Goal: Information Seeking & Learning: Learn about a topic

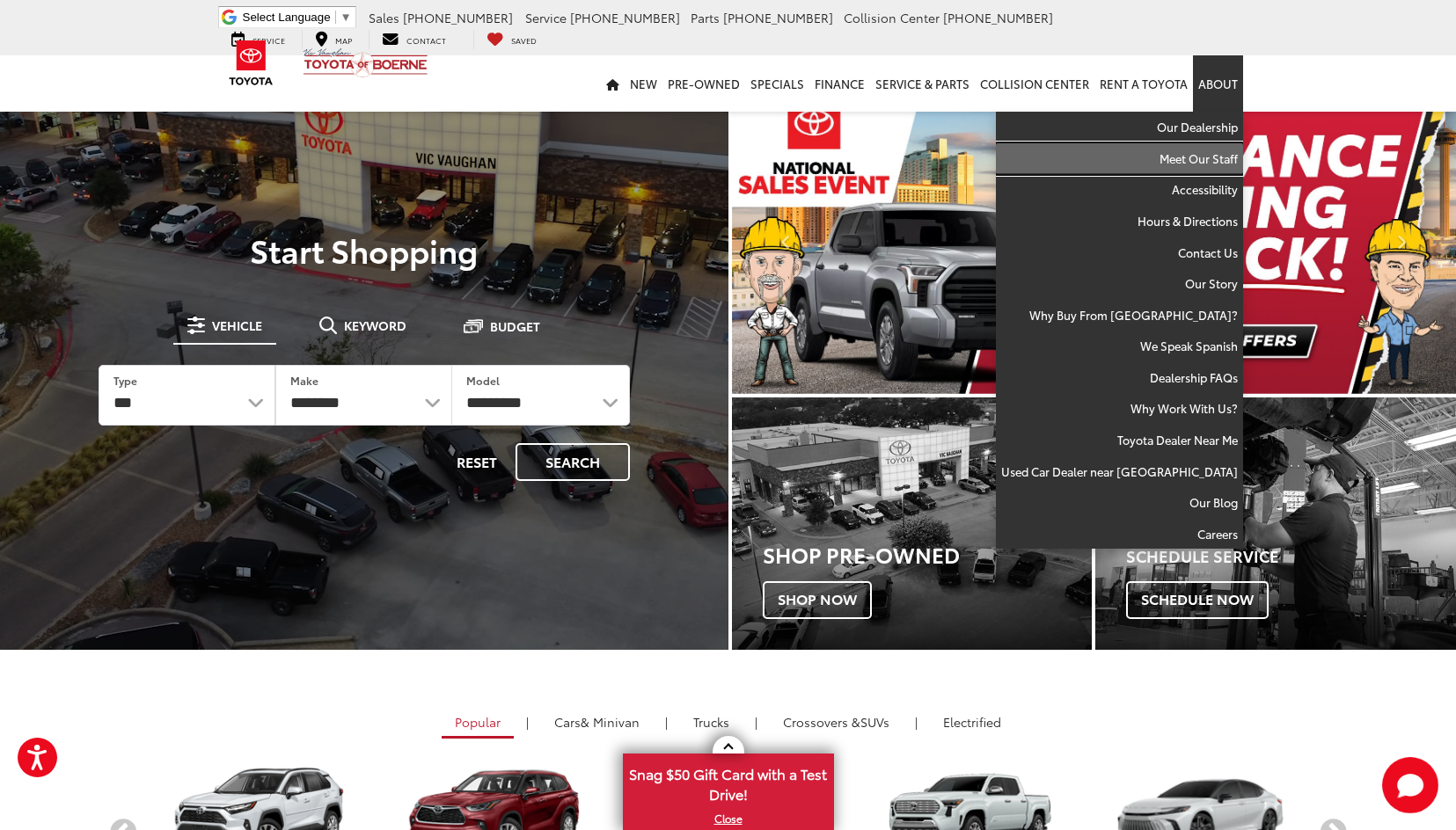
click at [1209, 163] on link "Meet Our Staff" at bounding box center [1119, 159] width 247 height 31
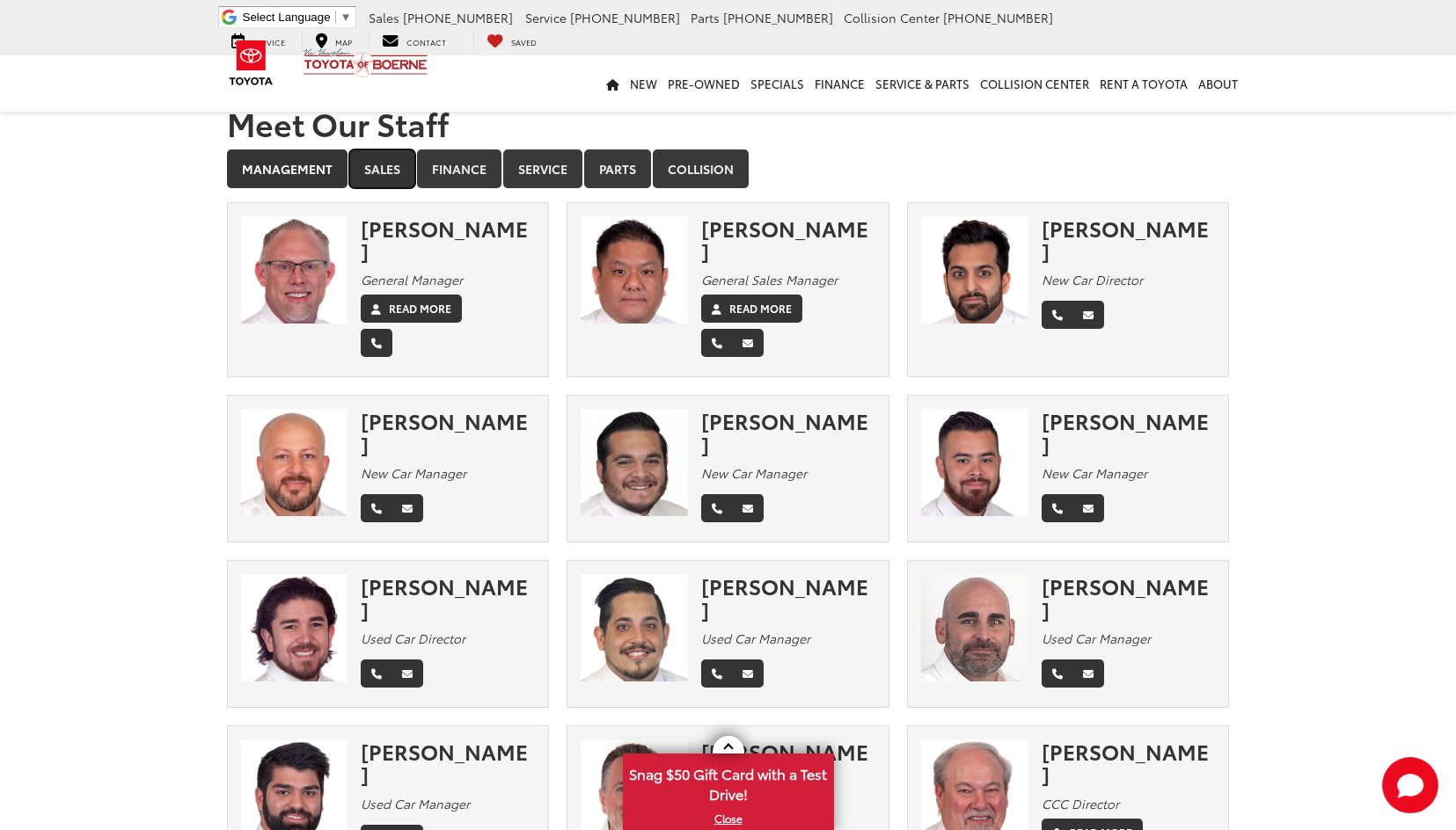
click at [384, 170] on link "Sales" at bounding box center [382, 168] width 66 height 38
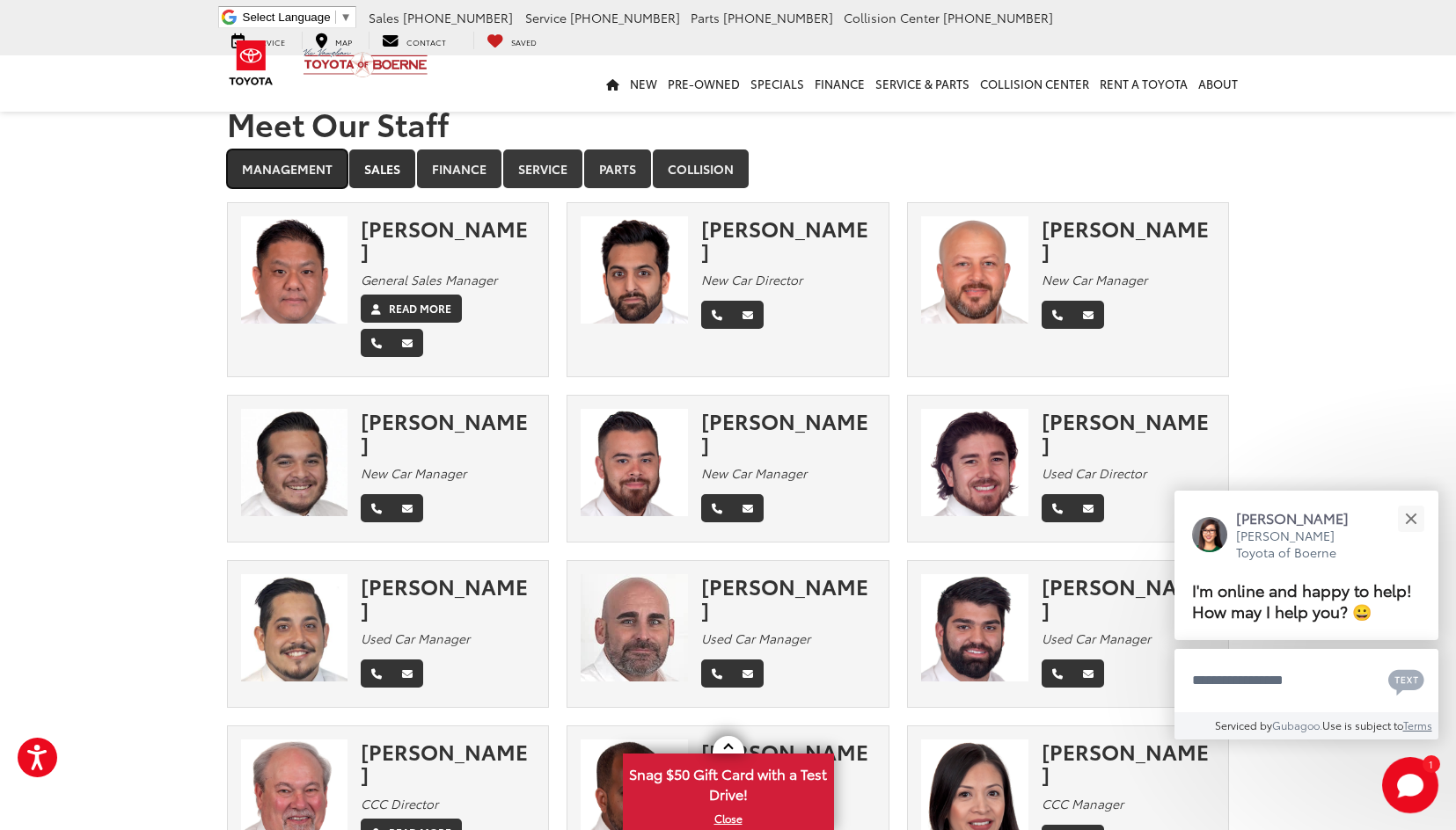
click at [287, 171] on link "Management" at bounding box center [287, 168] width 121 height 38
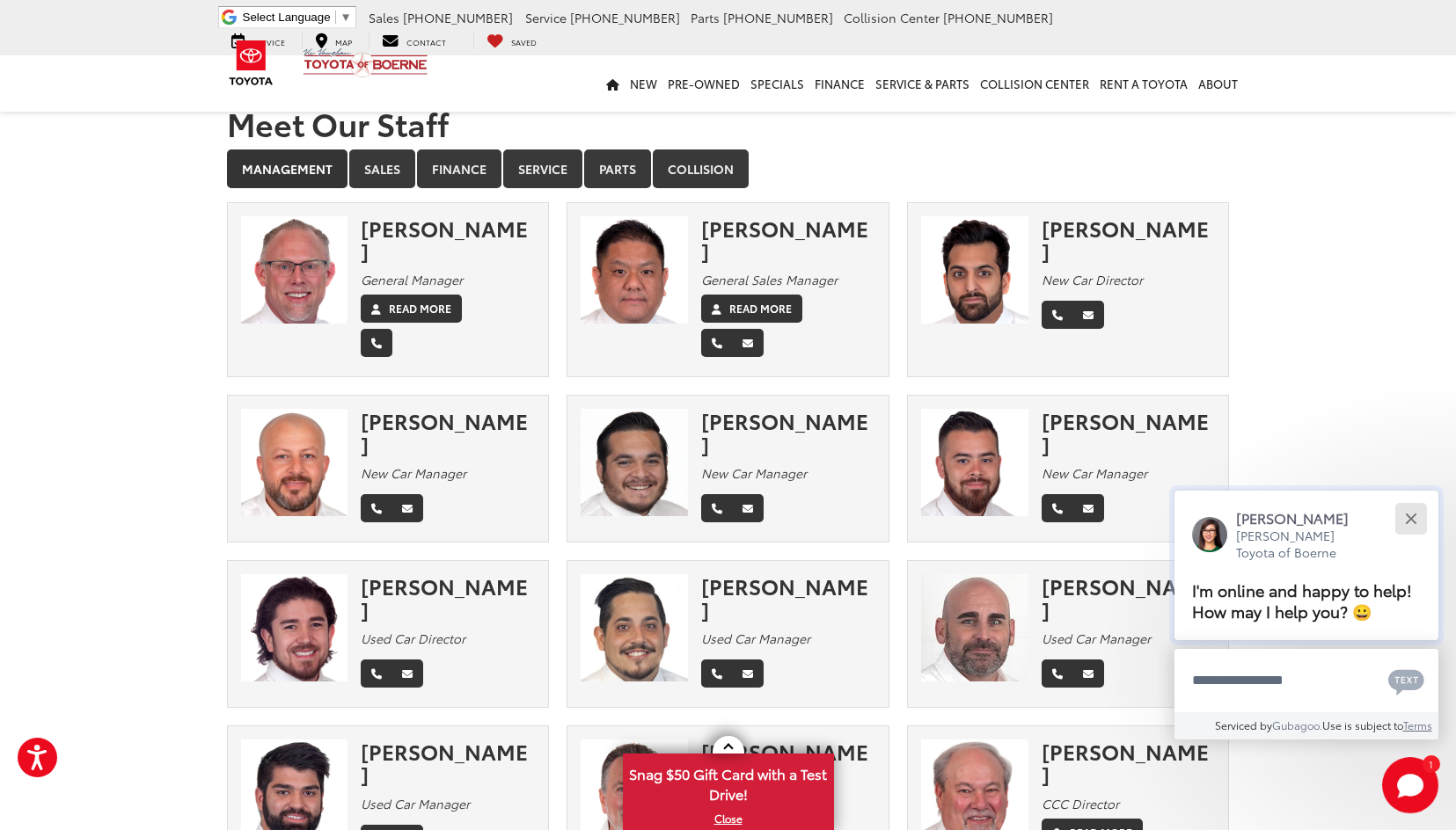
click at [1420, 523] on button "Close" at bounding box center [1410, 519] width 37 height 37
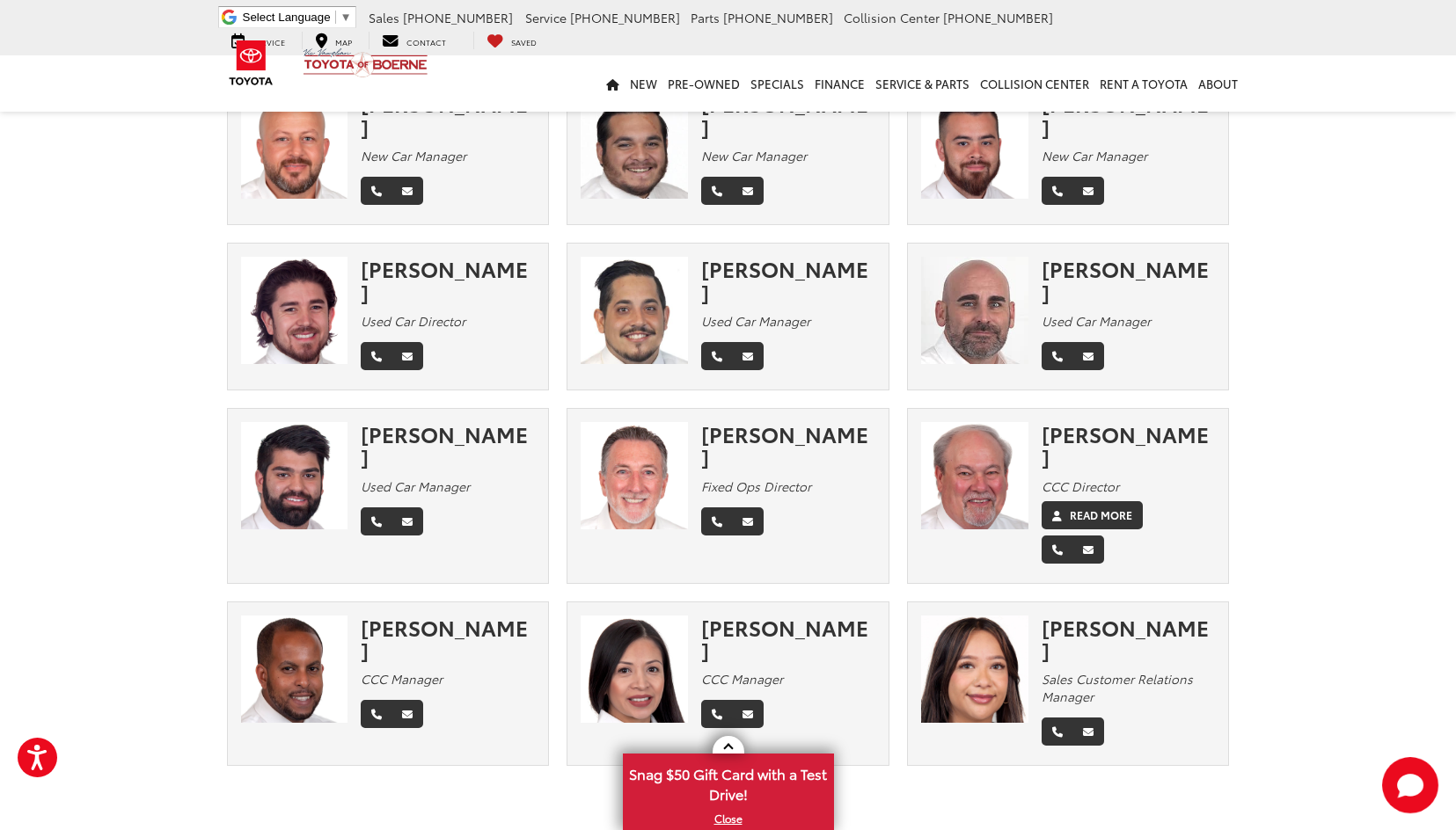
scroll to position [377, 0]
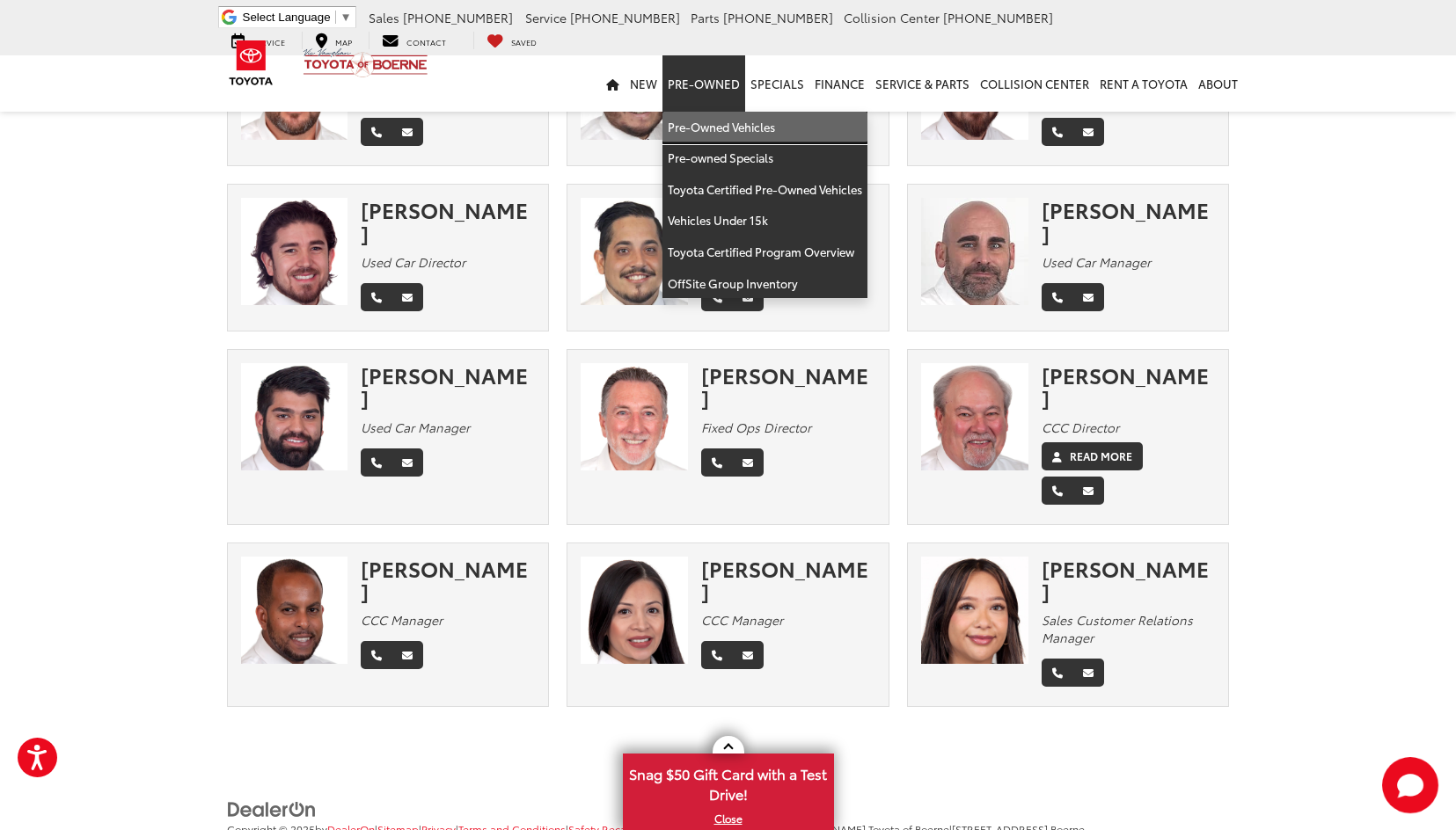
click at [711, 125] on link "Pre-Owned Vehicles" at bounding box center [765, 127] width 205 height 31
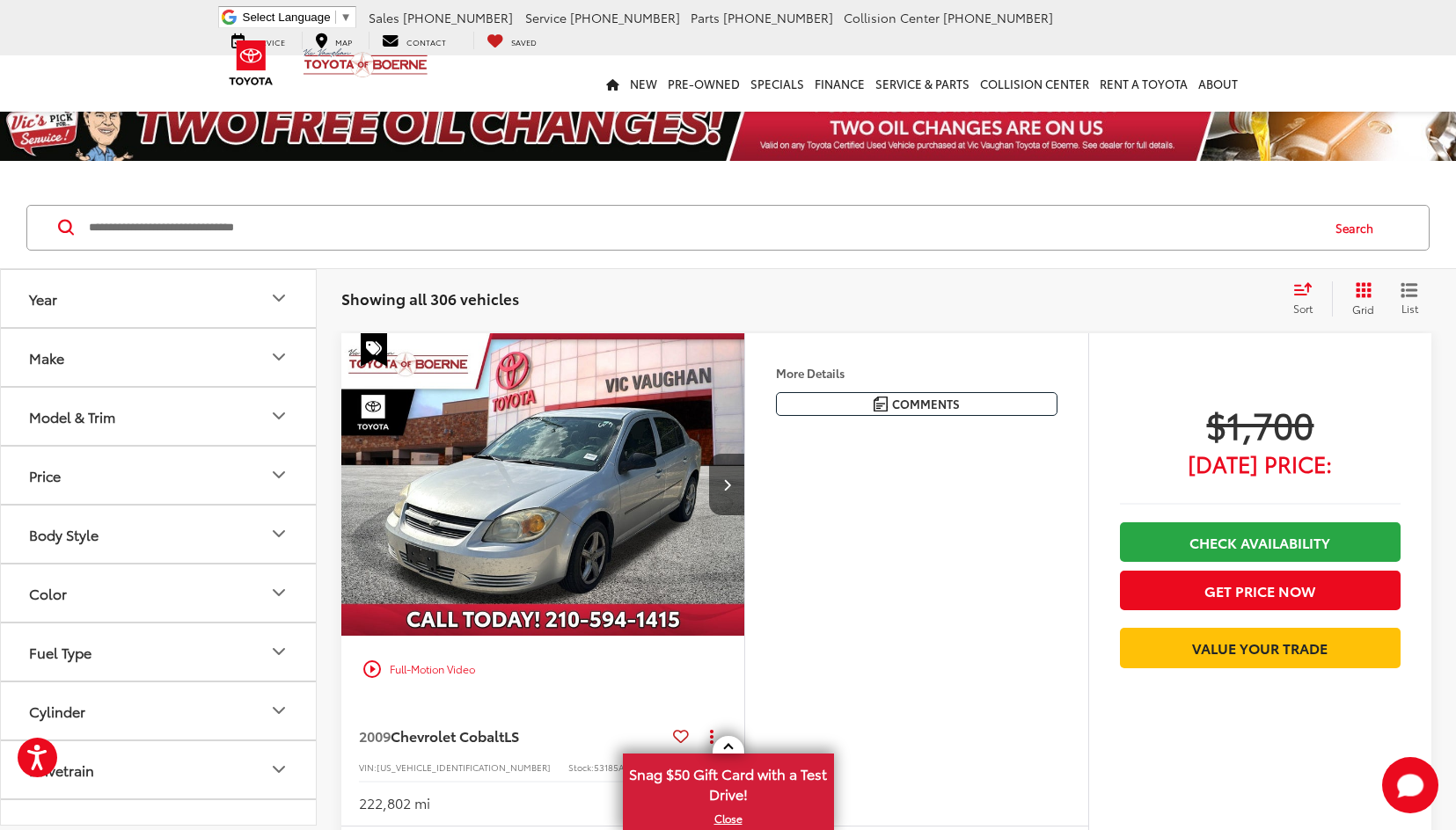
click at [263, 367] on button "Make" at bounding box center [159, 357] width 317 height 57
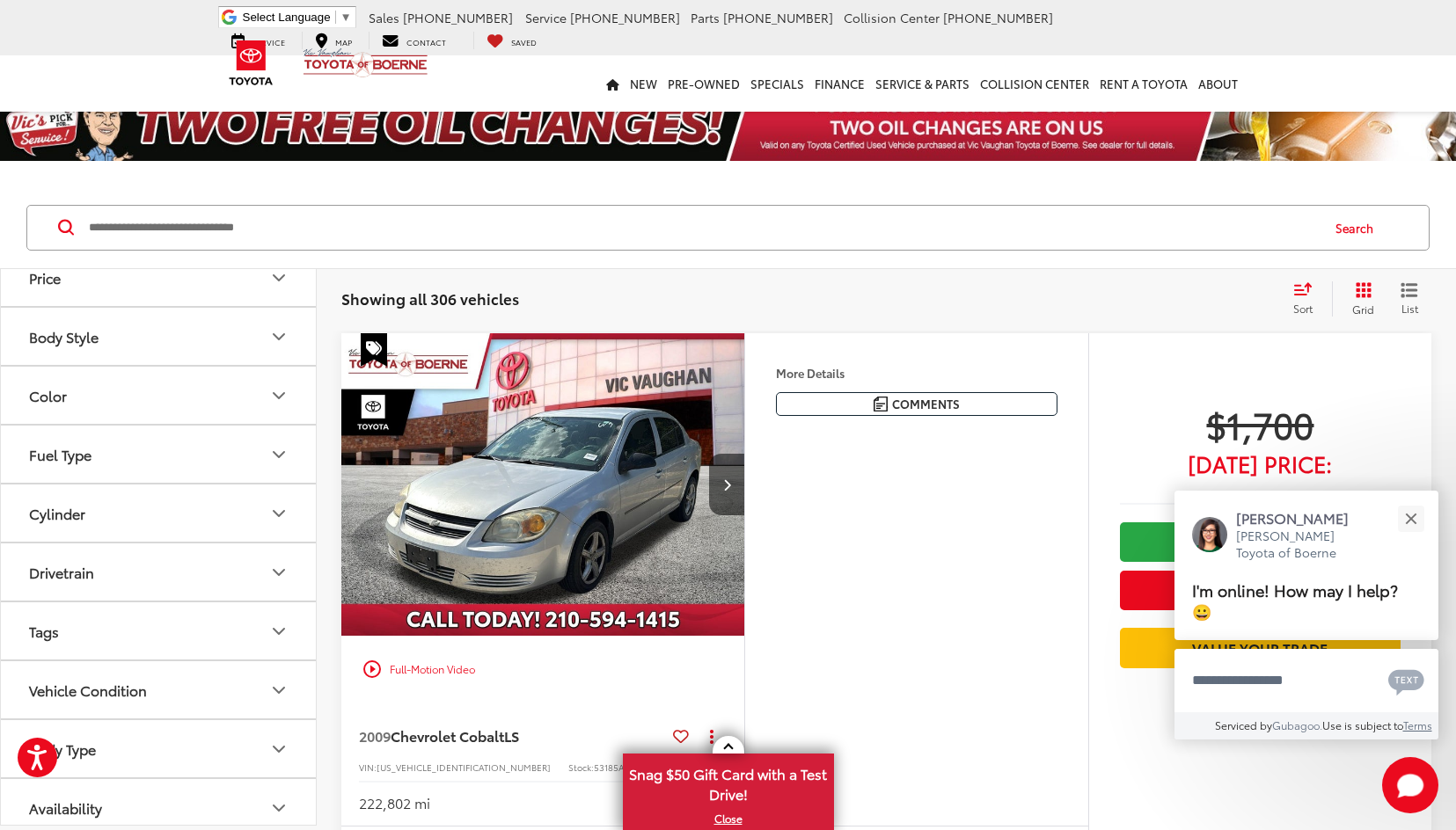
scroll to position [176, 0]
